Goal: Task Accomplishment & Management: Use online tool/utility

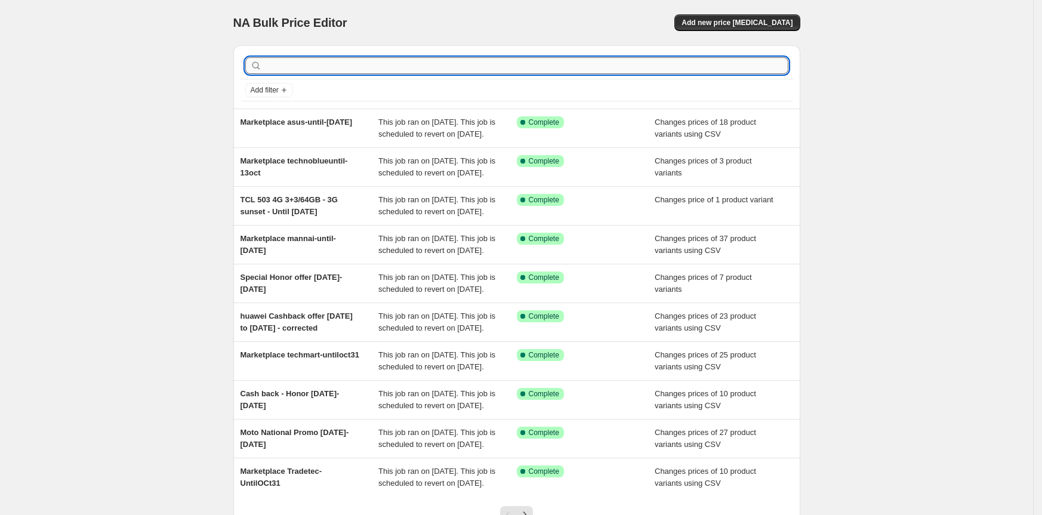
click at [329, 61] on input "text" at bounding box center [526, 65] width 524 height 17
type input "tcl"
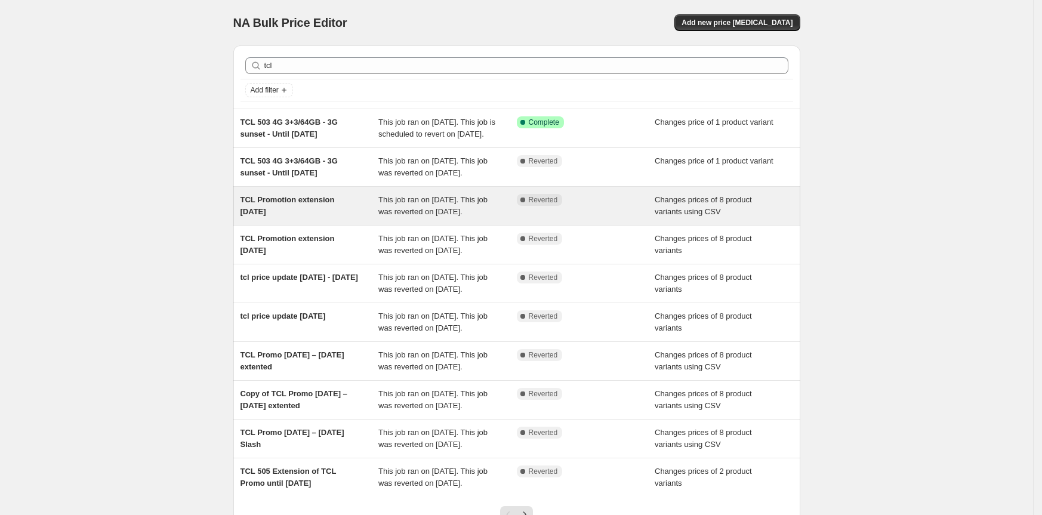
click at [316, 216] on span "TCL Promotion extension [DATE]" at bounding box center [288, 205] width 94 height 21
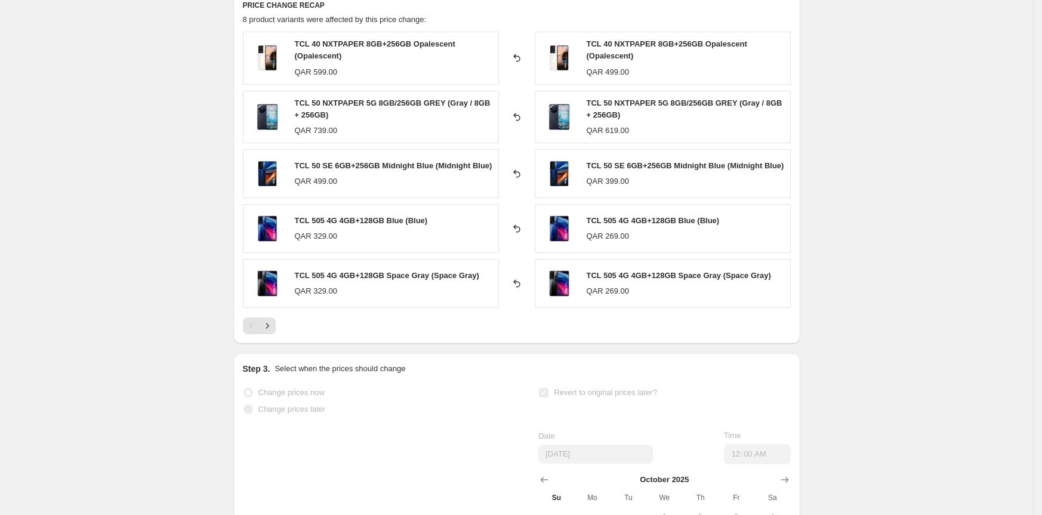
scroll to position [532, 0]
click at [271, 332] on icon "Next" at bounding box center [267, 327] width 12 height 12
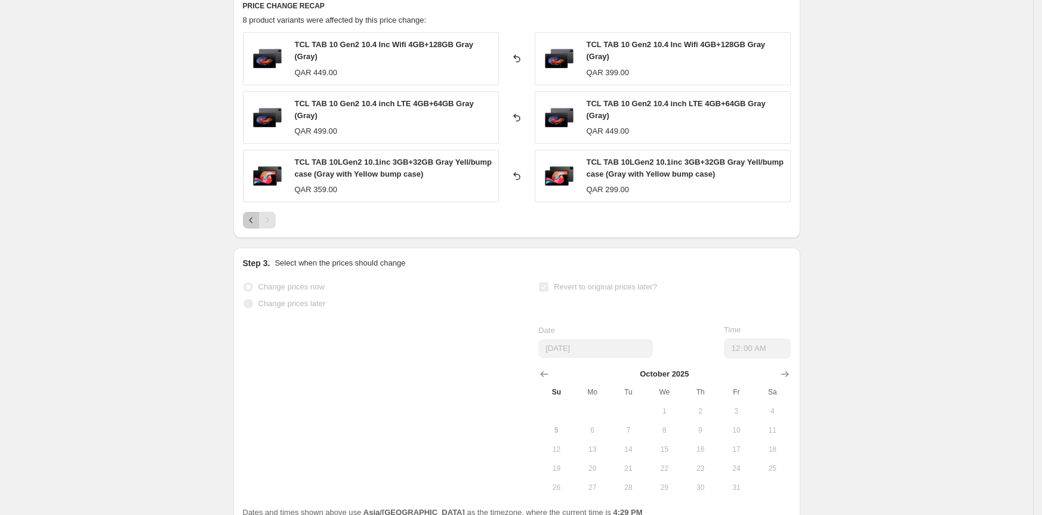
click at [252, 223] on icon "Previous" at bounding box center [251, 220] width 12 height 12
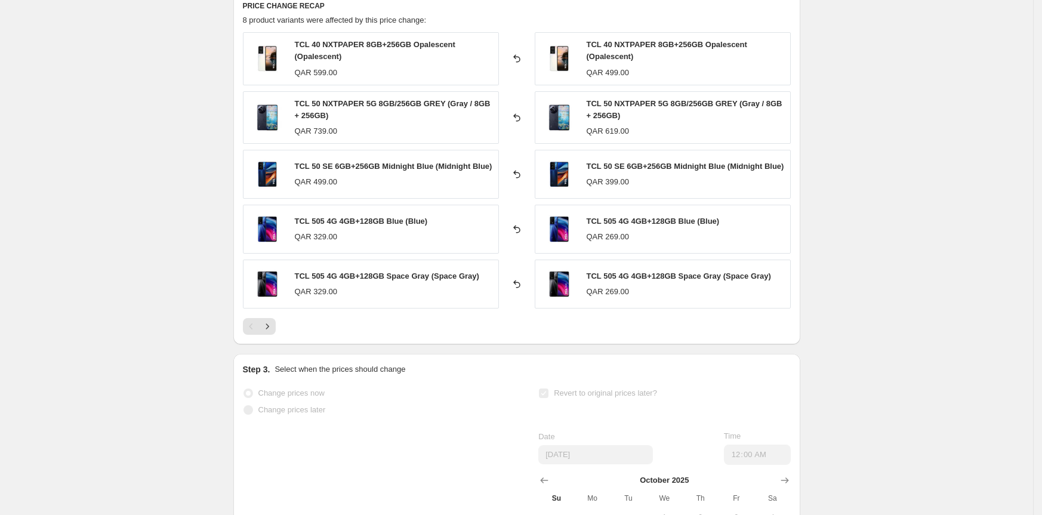
scroll to position [513, 0]
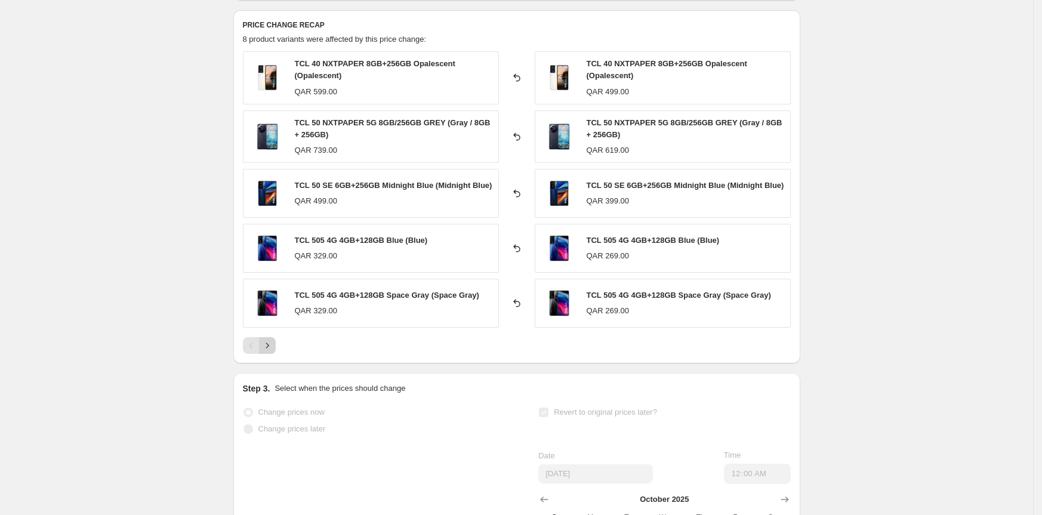
click at [270, 350] on icon "Next" at bounding box center [267, 346] width 12 height 12
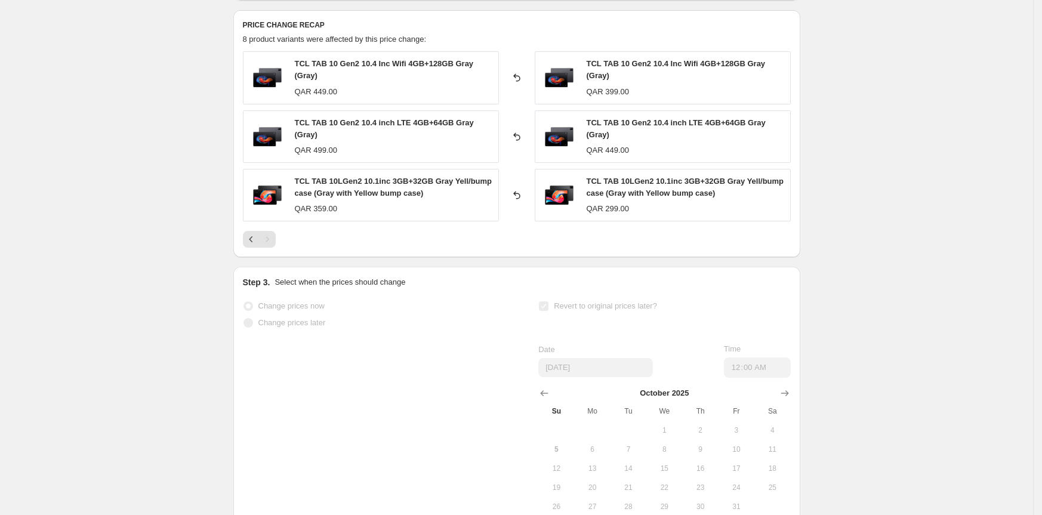
scroll to position [0, 0]
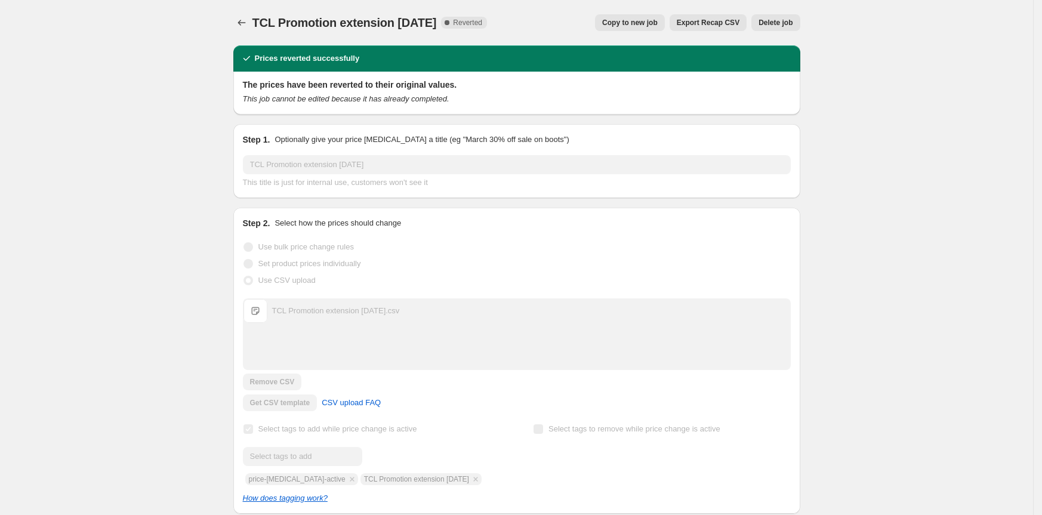
click at [631, 23] on span "Copy to new job" at bounding box center [630, 23] width 56 height 10
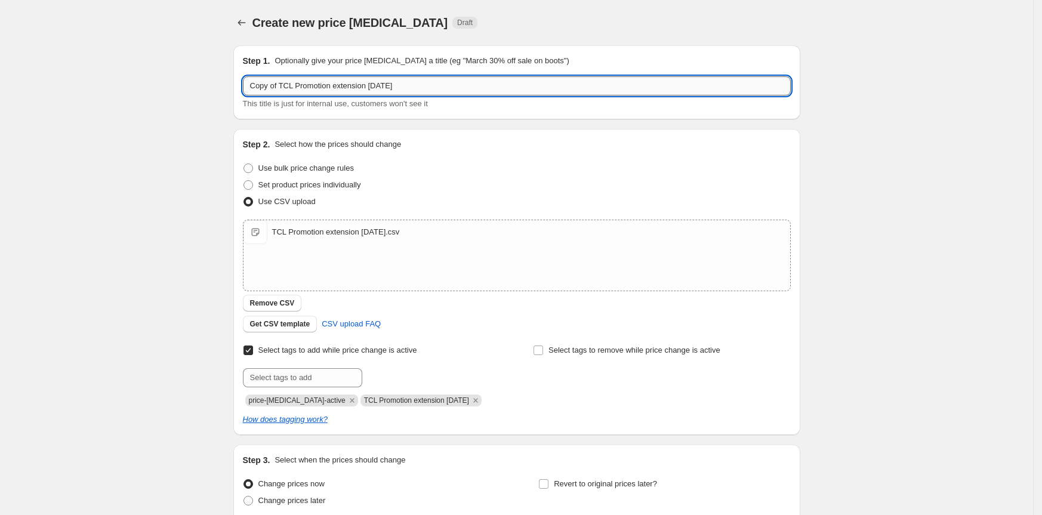
drag, startPoint x: 381, startPoint y: 82, endPoint x: 411, endPoint y: 83, distance: 29.3
click at [411, 82] on input "Copy of TCL Promotion extension 30 Sept 2025" at bounding box center [517, 85] width 548 height 19
drag, startPoint x: 285, startPoint y: 84, endPoint x: 239, endPoint y: 84, distance: 45.4
click at [239, 84] on div "Step 1. Optionally give your price change job a title (eg "March 30% off sale o…" at bounding box center [516, 82] width 567 height 74
type input "TCL Promotion extension [DATE]"
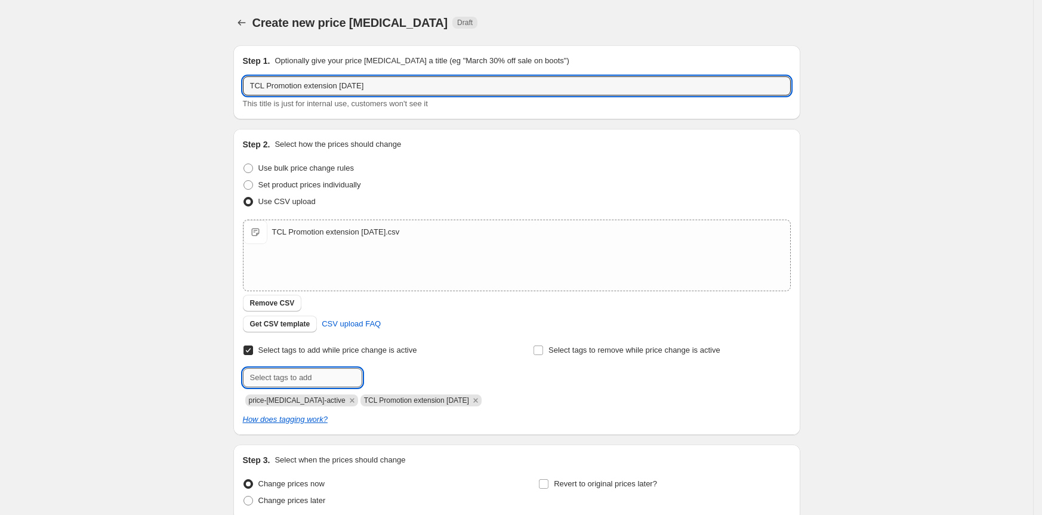
click at [332, 380] on input "text" at bounding box center [302, 377] width 119 height 19
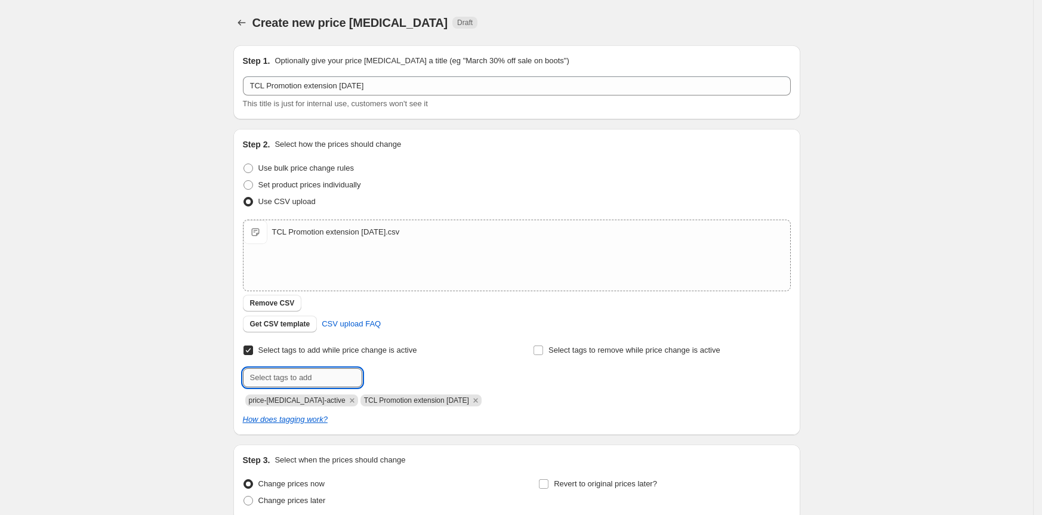
paste input "TCL Promotion extension [DATE]"
type input "TCL Promotion extension [DATE]"
click at [423, 376] on span "TCL Promotio..." at bounding box center [414, 376] width 53 height 8
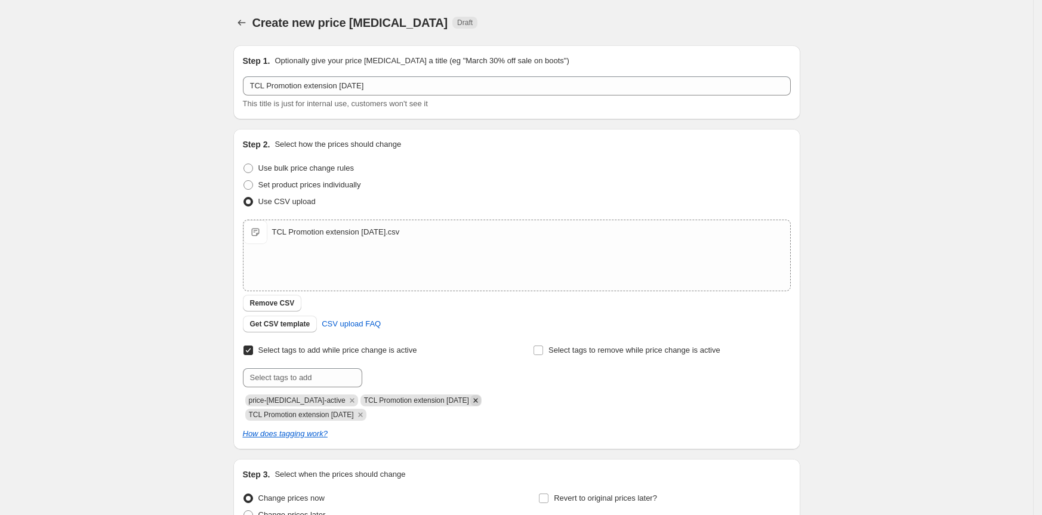
click at [481, 402] on icon "Remove TCL Promotion extension 30 Sept 2025" at bounding box center [475, 400] width 11 height 11
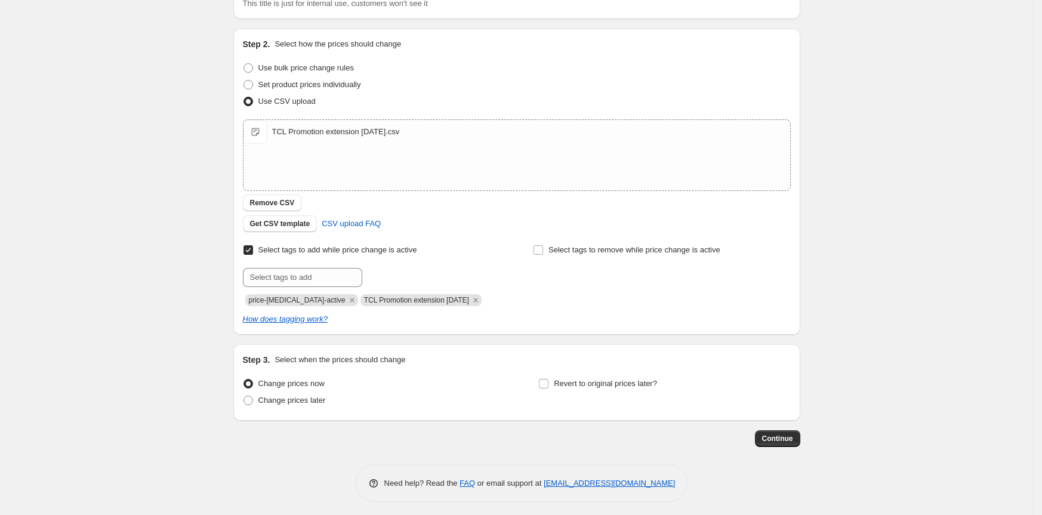
scroll to position [105, 0]
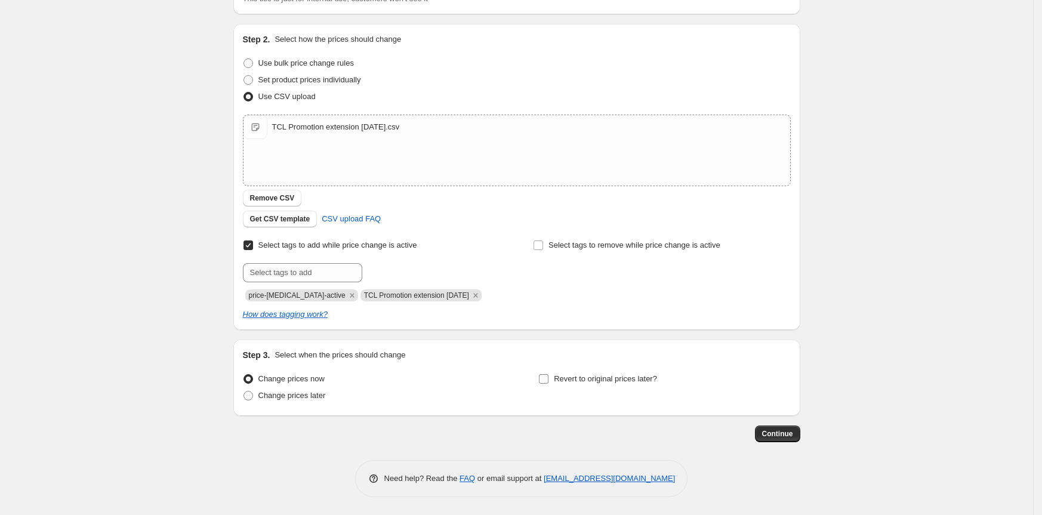
click at [548, 380] on input "Revert to original prices later?" at bounding box center [544, 379] width 10 height 10
checkbox input "true"
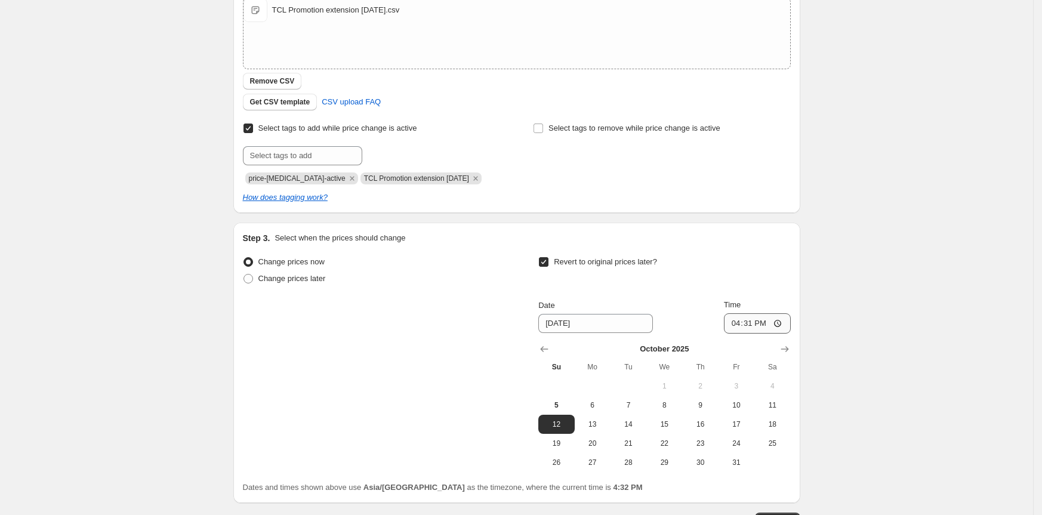
scroll to position [309, 0]
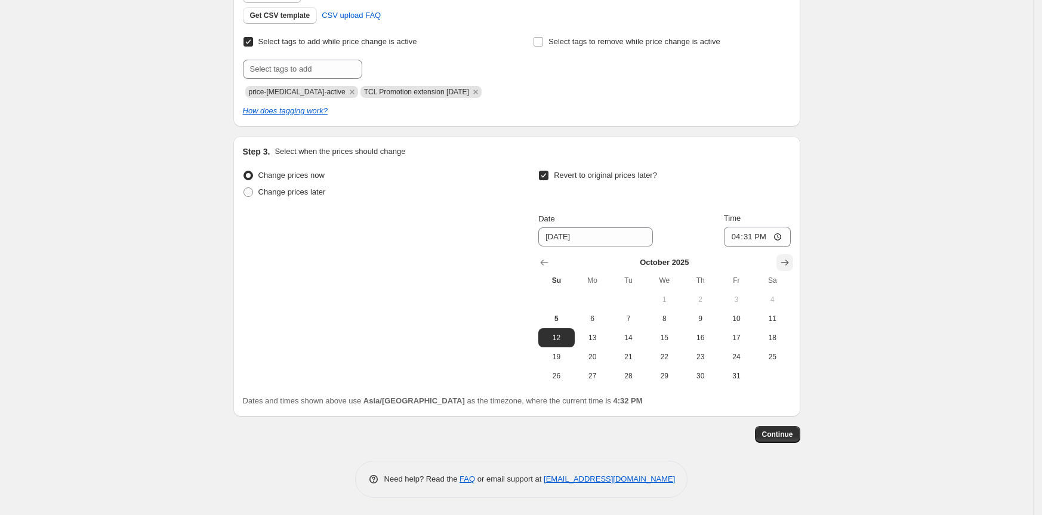
click at [782, 263] on button "Show next month, November 2025" at bounding box center [784, 262] width 17 height 17
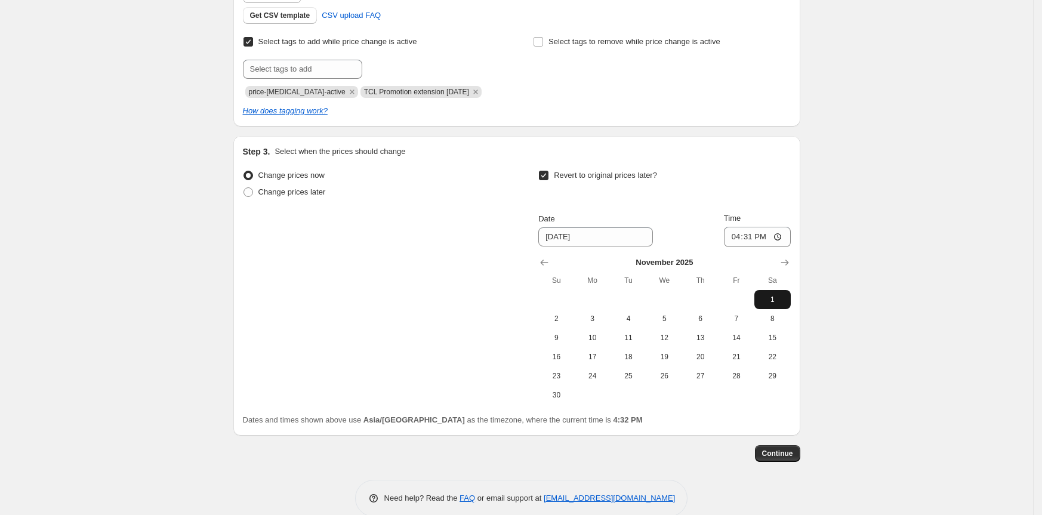
click at [778, 298] on span "1" at bounding box center [772, 300] width 26 height 10
type input "11/1/2025"
click at [741, 238] on input "16:31" at bounding box center [757, 237] width 67 height 20
type input "12:09"
click at [747, 235] on input "Time" at bounding box center [757, 237] width 67 height 20
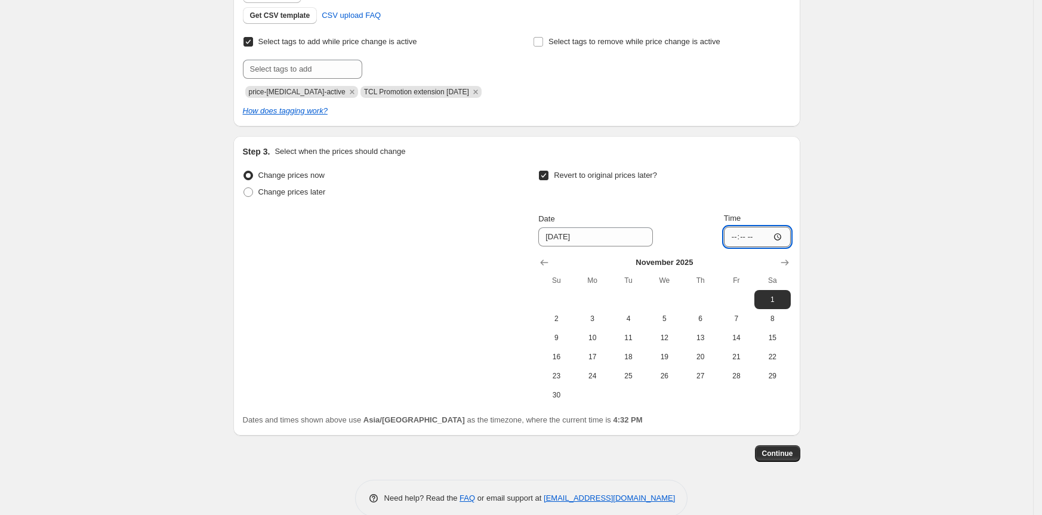
type input "00:00"
click at [856, 138] on div "Create new price change job. This page is ready Create new price change job Dra…" at bounding box center [516, 112] width 1033 height 843
click at [788, 460] on button "Continue" at bounding box center [777, 453] width 45 height 17
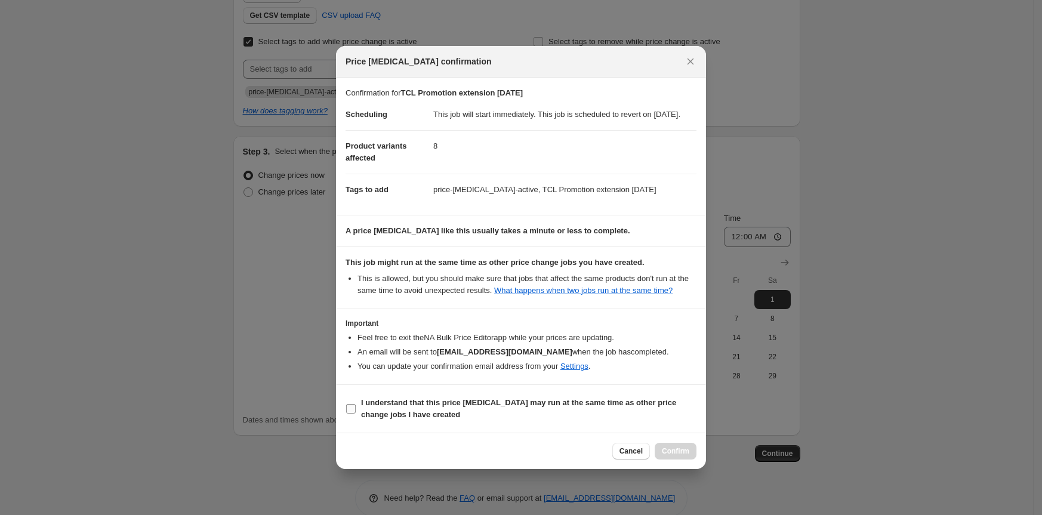
click at [620, 421] on span "I understand that this price change job may run at the same time as other price…" at bounding box center [528, 409] width 335 height 24
click at [356, 414] on input "I understand that this price change job may run at the same time as other price…" at bounding box center [351, 409] width 10 height 10
checkbox input "true"
click at [682, 456] on span "Confirm" at bounding box center [675, 451] width 27 height 10
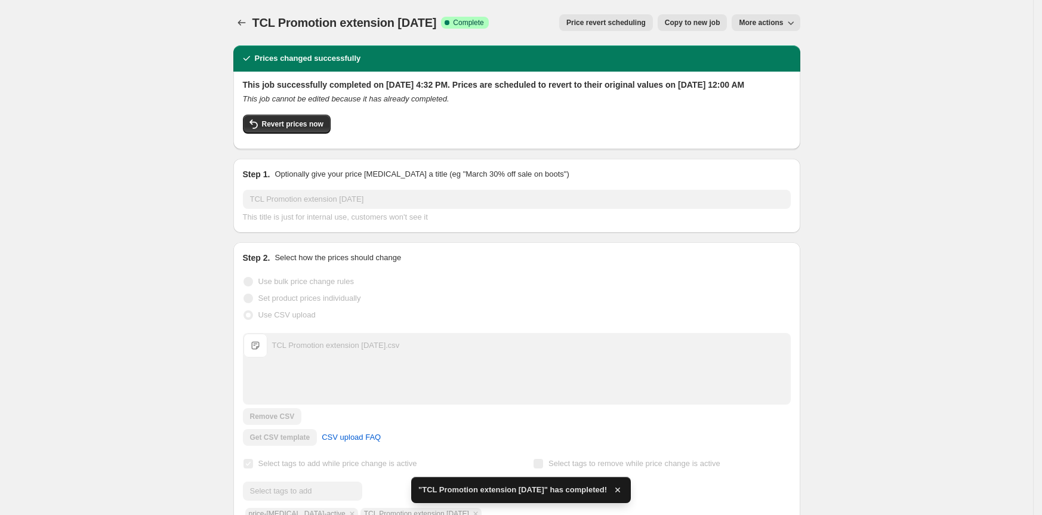
click at [718, 149] on div "This job successfully completed on October 5, 2025 at 4:32 PM. Prices are sched…" at bounding box center [516, 111] width 567 height 78
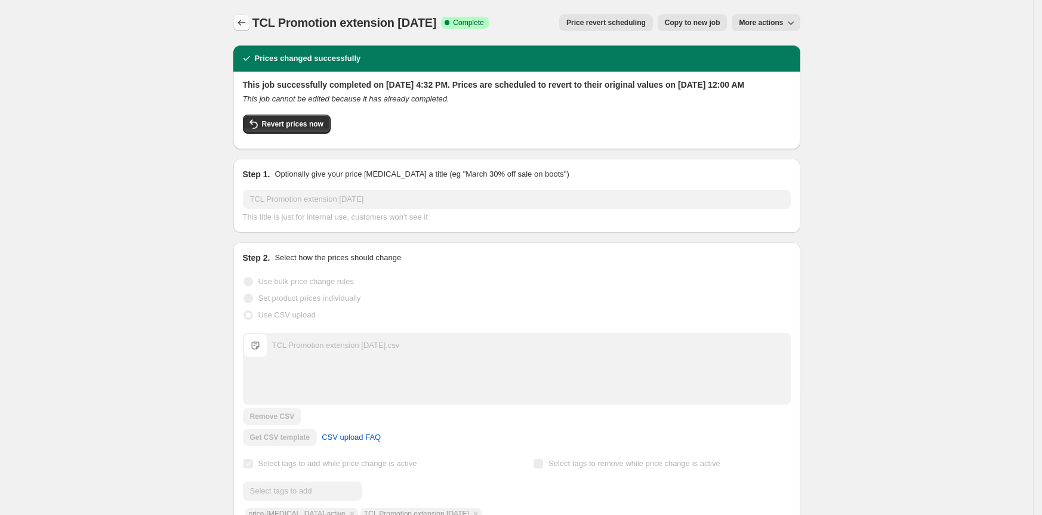
click at [244, 16] on button "Price change jobs" at bounding box center [241, 22] width 17 height 17
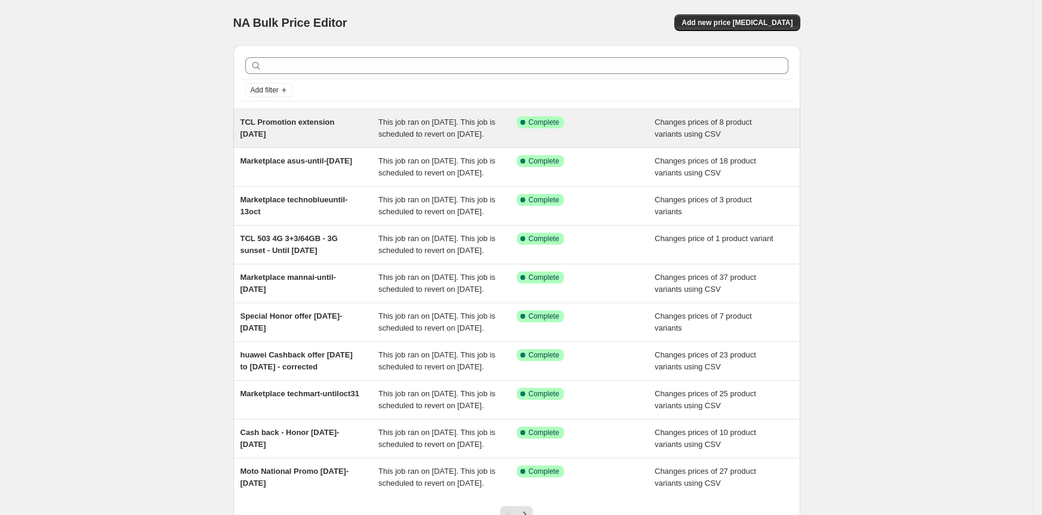
click at [310, 121] on span "TCL Promotion extension [DATE]" at bounding box center [288, 128] width 94 height 21
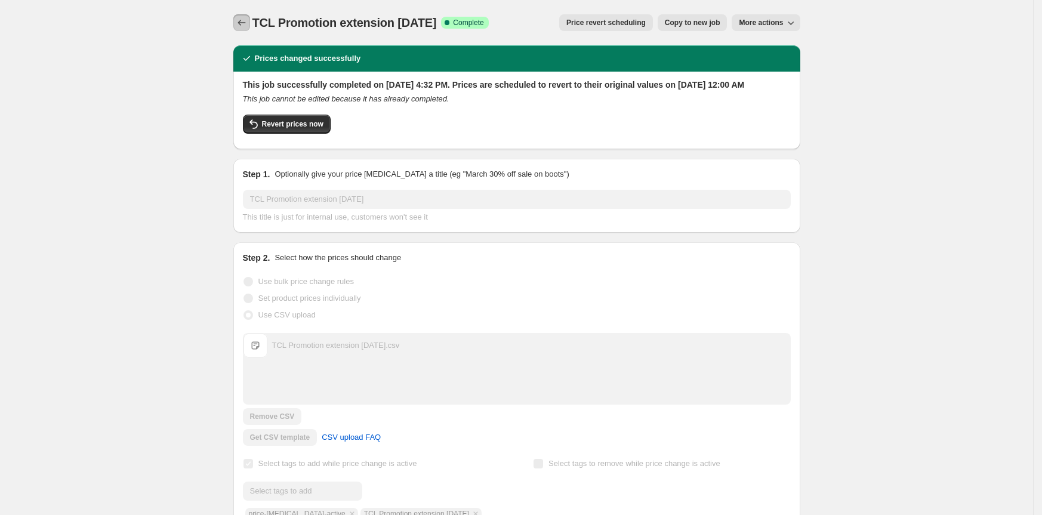
click at [247, 22] on icon "Price change jobs" at bounding box center [242, 23] width 12 height 12
